Goal: Task Accomplishment & Management: Manage account settings

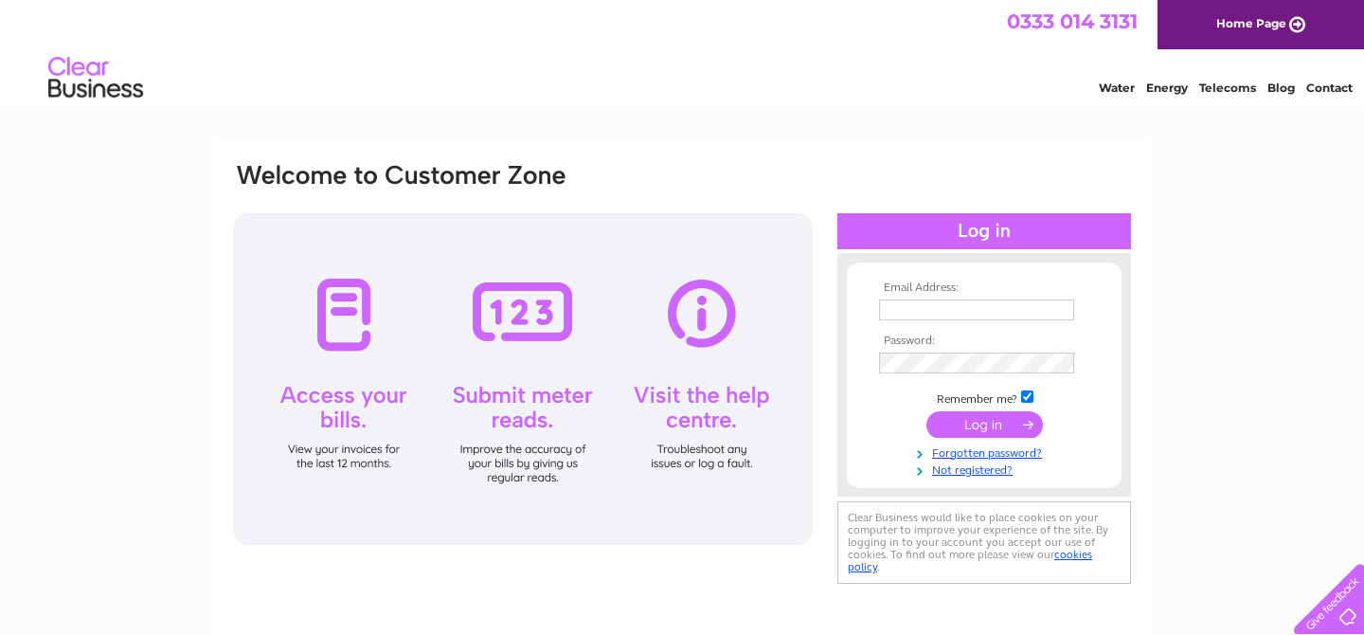
click at [927, 296] on td at bounding box center [985, 310] width 220 height 30
click at [926, 301] on input "text" at bounding box center [977, 310] width 197 height 23
type input "[EMAIL_ADDRESS][PERSON_NAME][DOMAIN_NAME]"
click at [927, 412] on input "submit" at bounding box center [985, 425] width 117 height 27
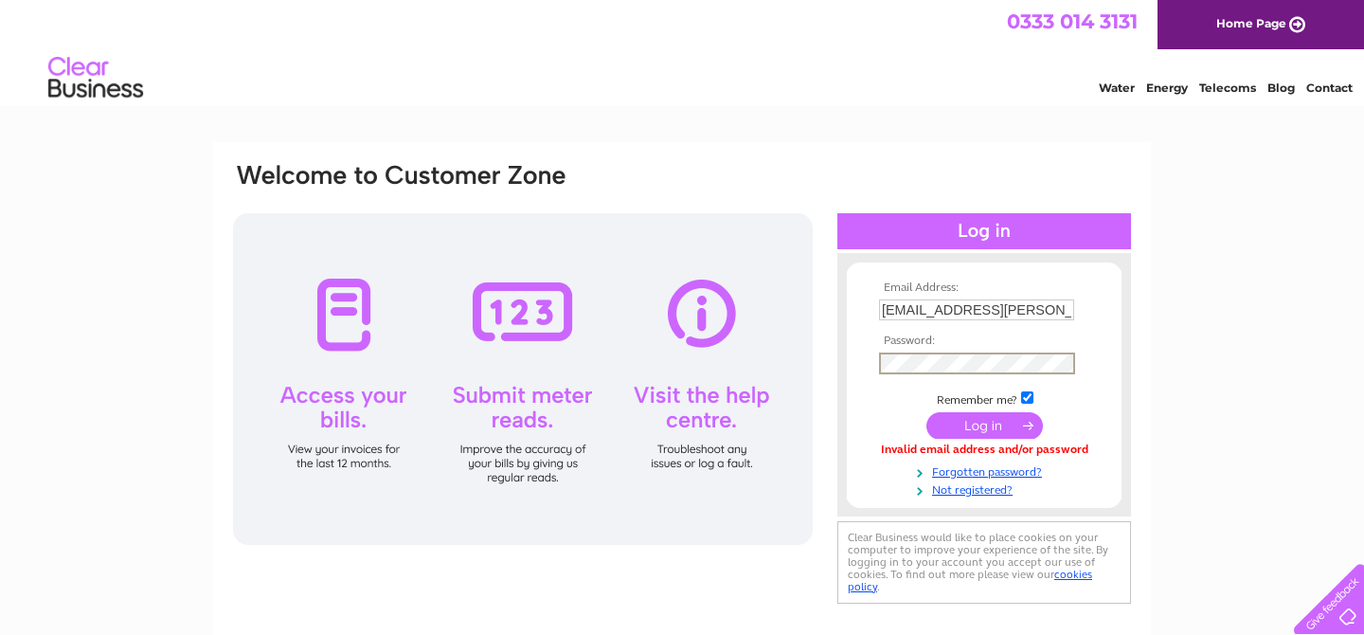
click at [927, 412] on input "submit" at bounding box center [985, 425] width 117 height 27
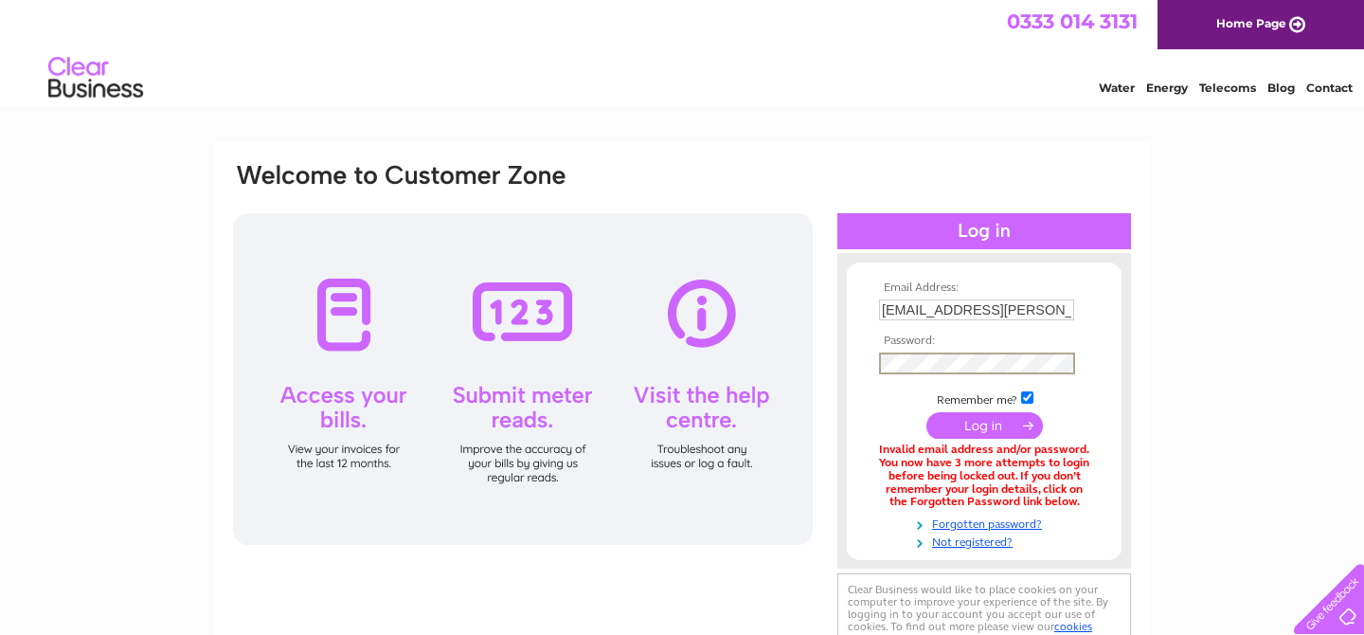
click at [927, 412] on input "submit" at bounding box center [985, 425] width 117 height 27
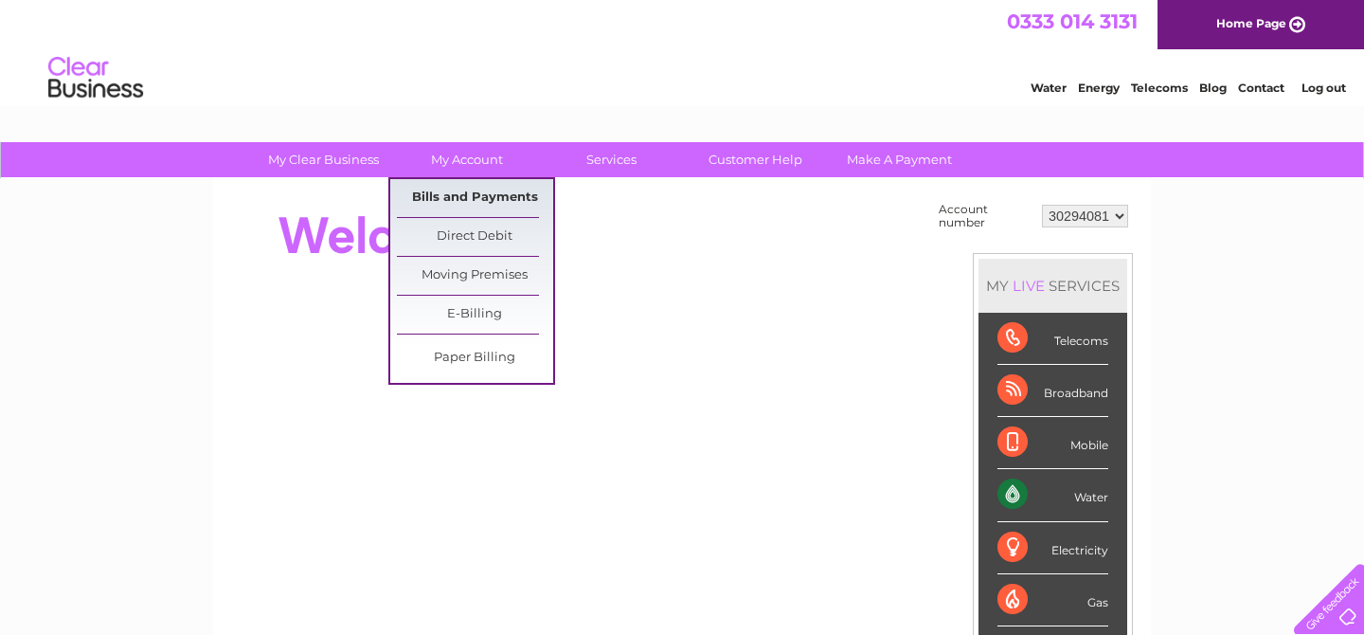
click at [497, 198] on link "Bills and Payments" at bounding box center [475, 198] width 156 height 38
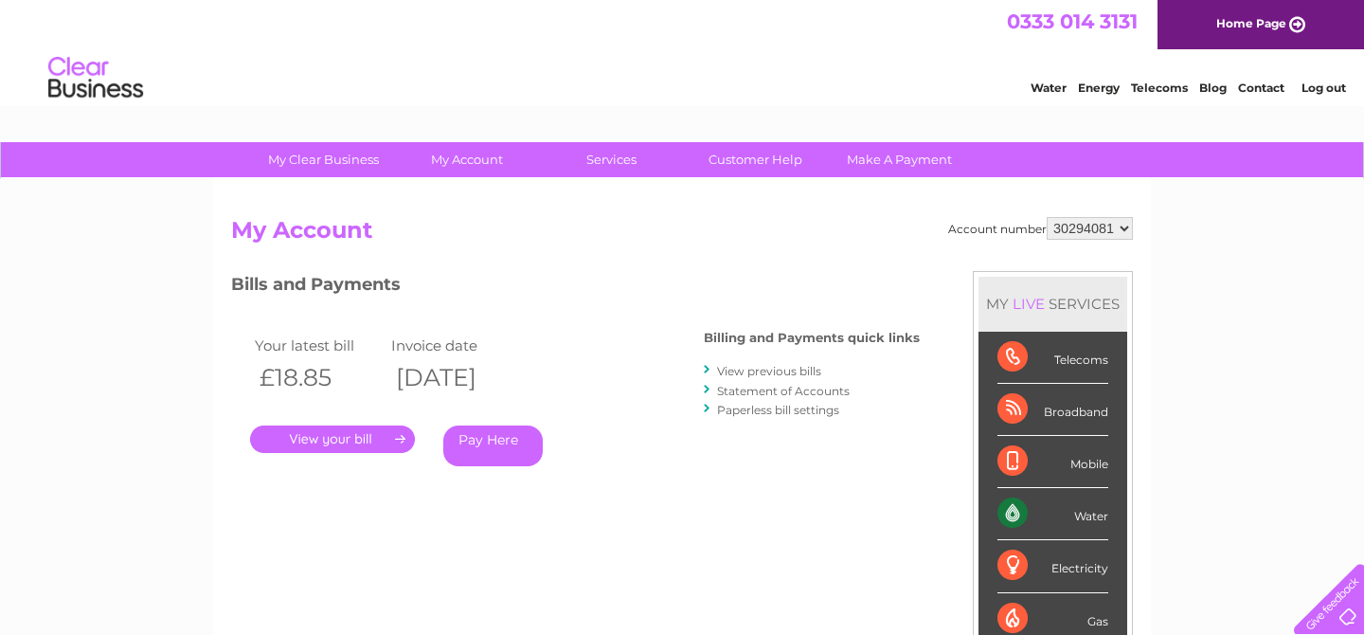
click at [351, 430] on link "." at bounding box center [332, 438] width 165 height 27
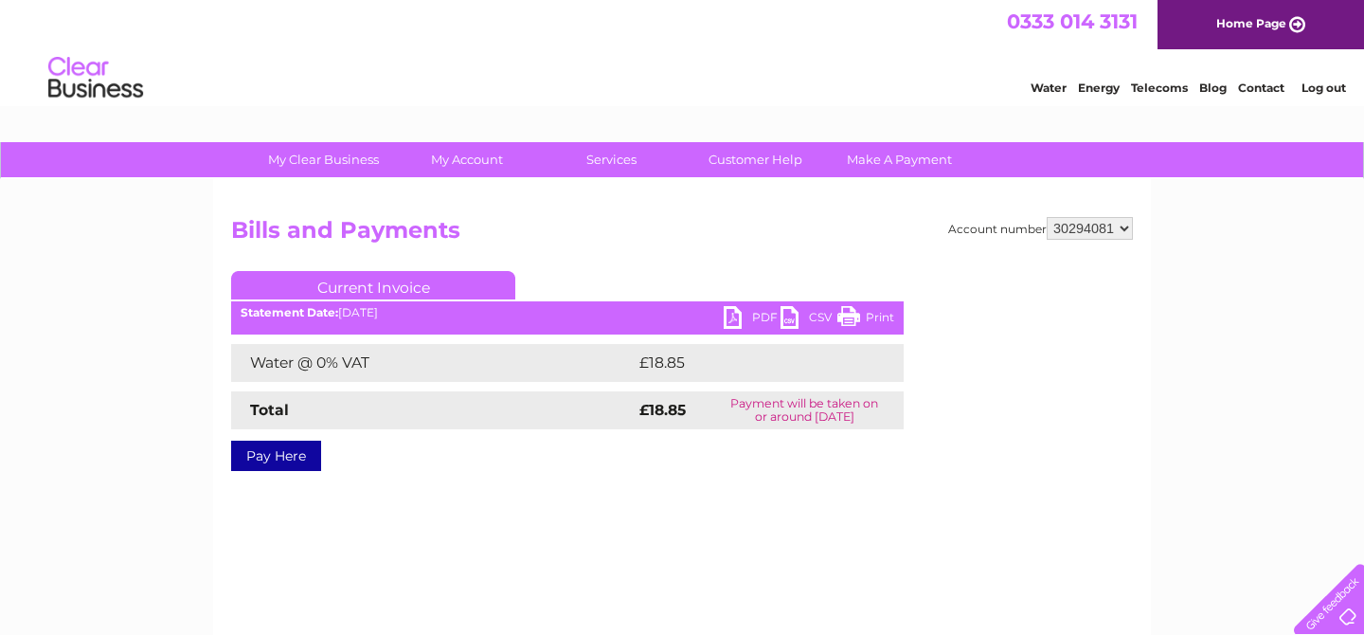
click at [741, 316] on link "PDF" at bounding box center [752, 319] width 57 height 27
